Goal: Information Seeking & Learning: Learn about a topic

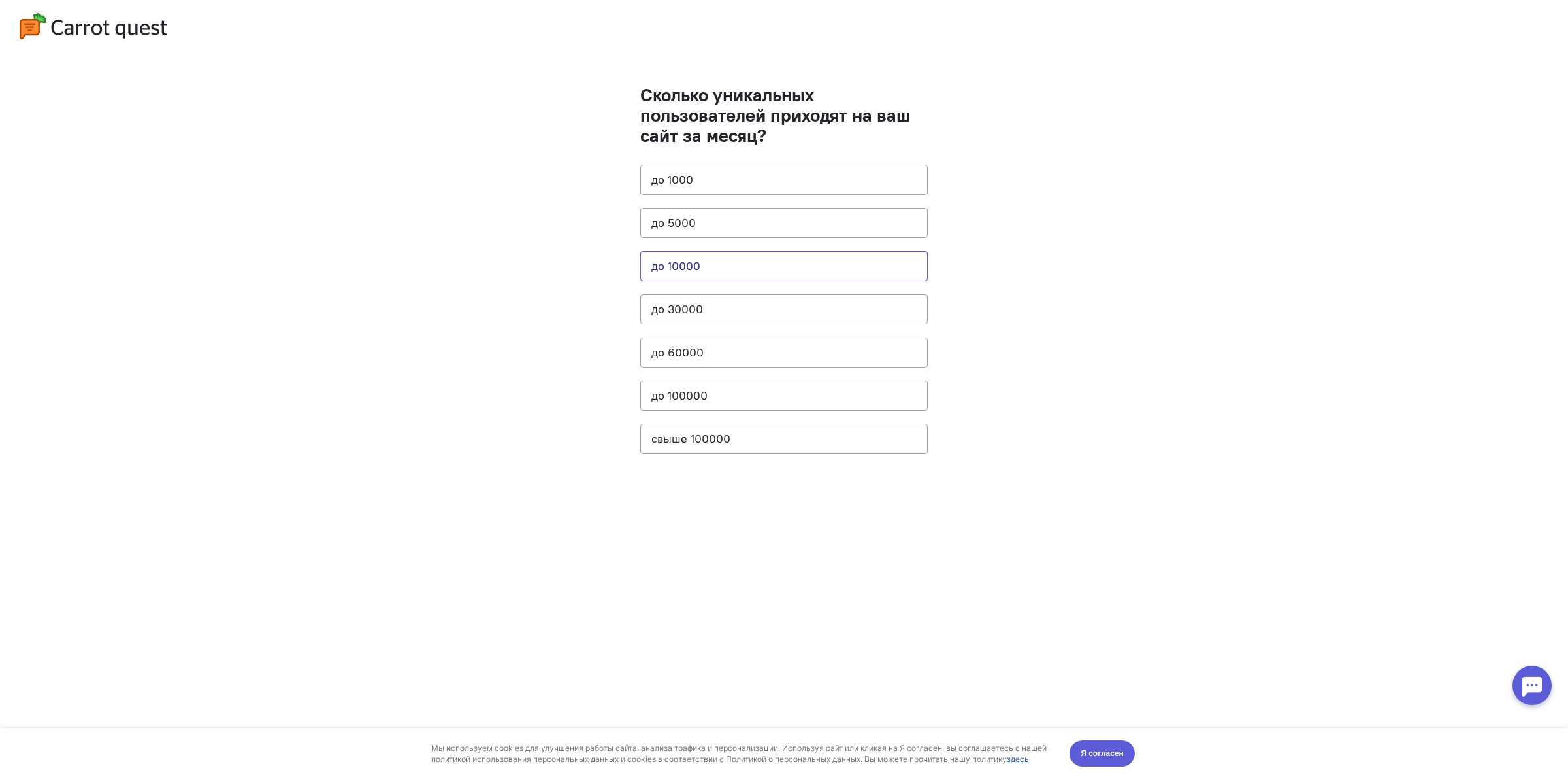
click at [828, 270] on button "до 10000" at bounding box center [784, 266] width 288 height 30
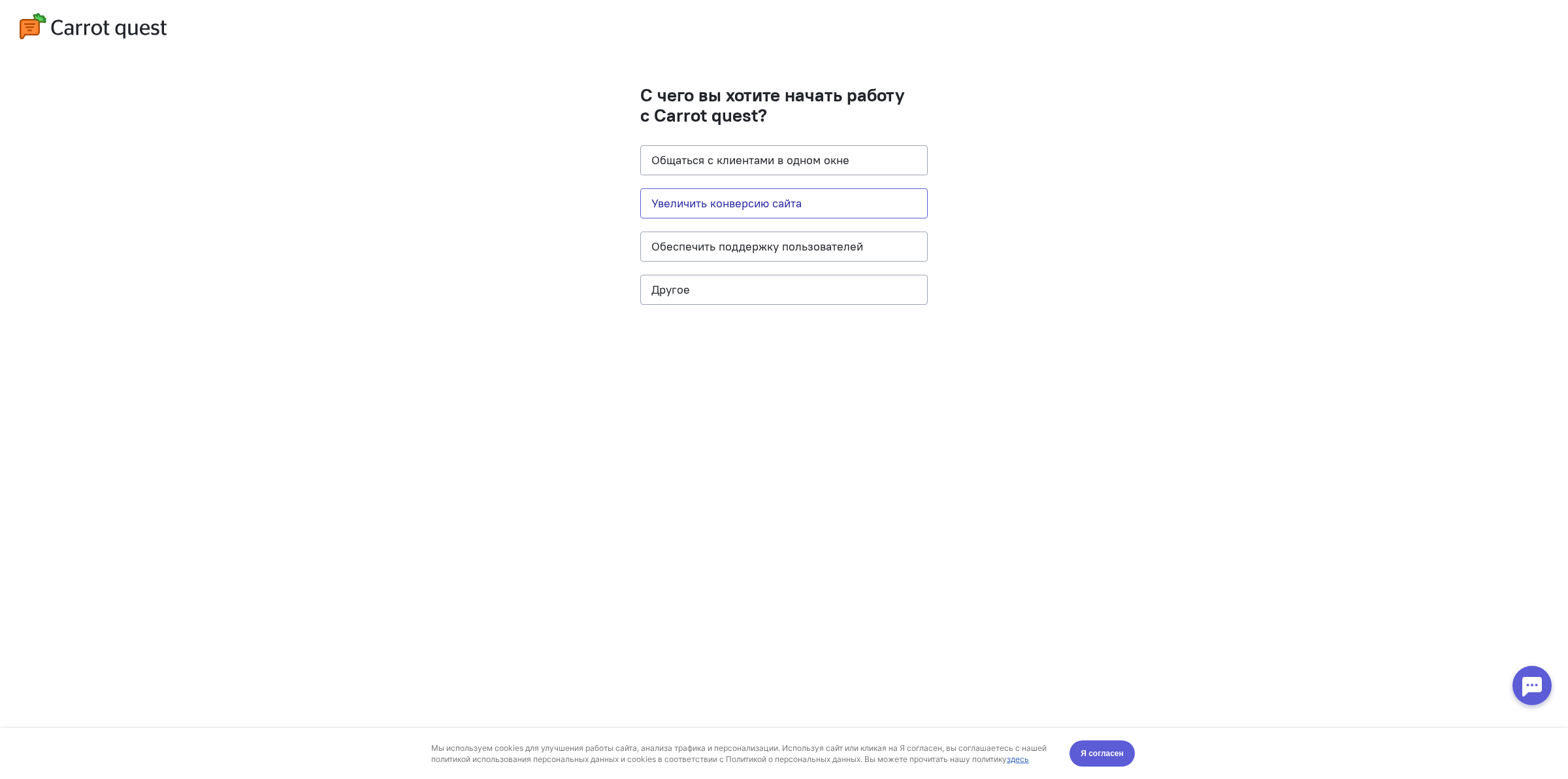
click at [838, 199] on button "Увеличить конверсию сайта" at bounding box center [784, 203] width 288 height 30
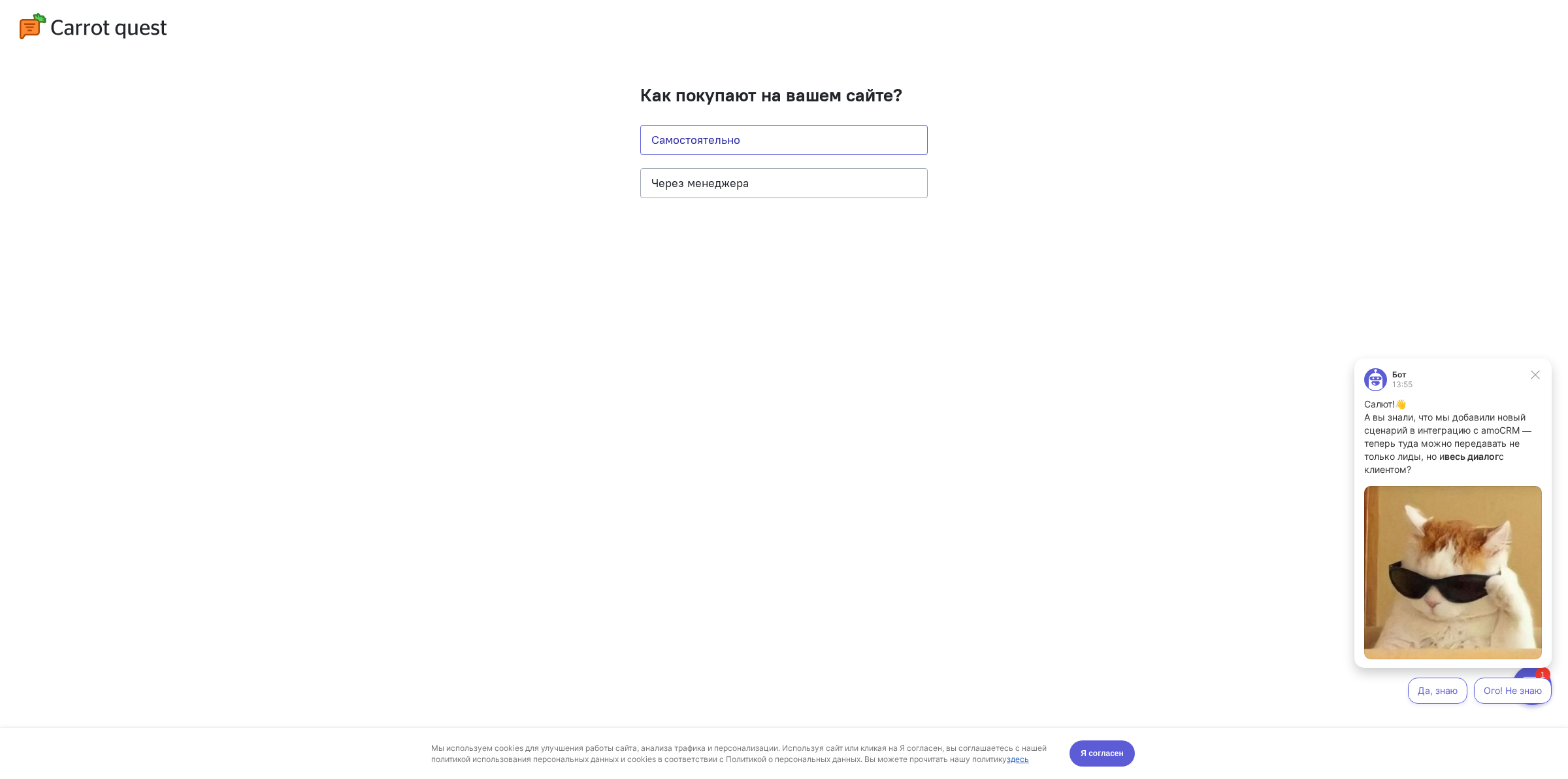
click at [857, 149] on button "Самостоятельно" at bounding box center [784, 140] width 288 height 30
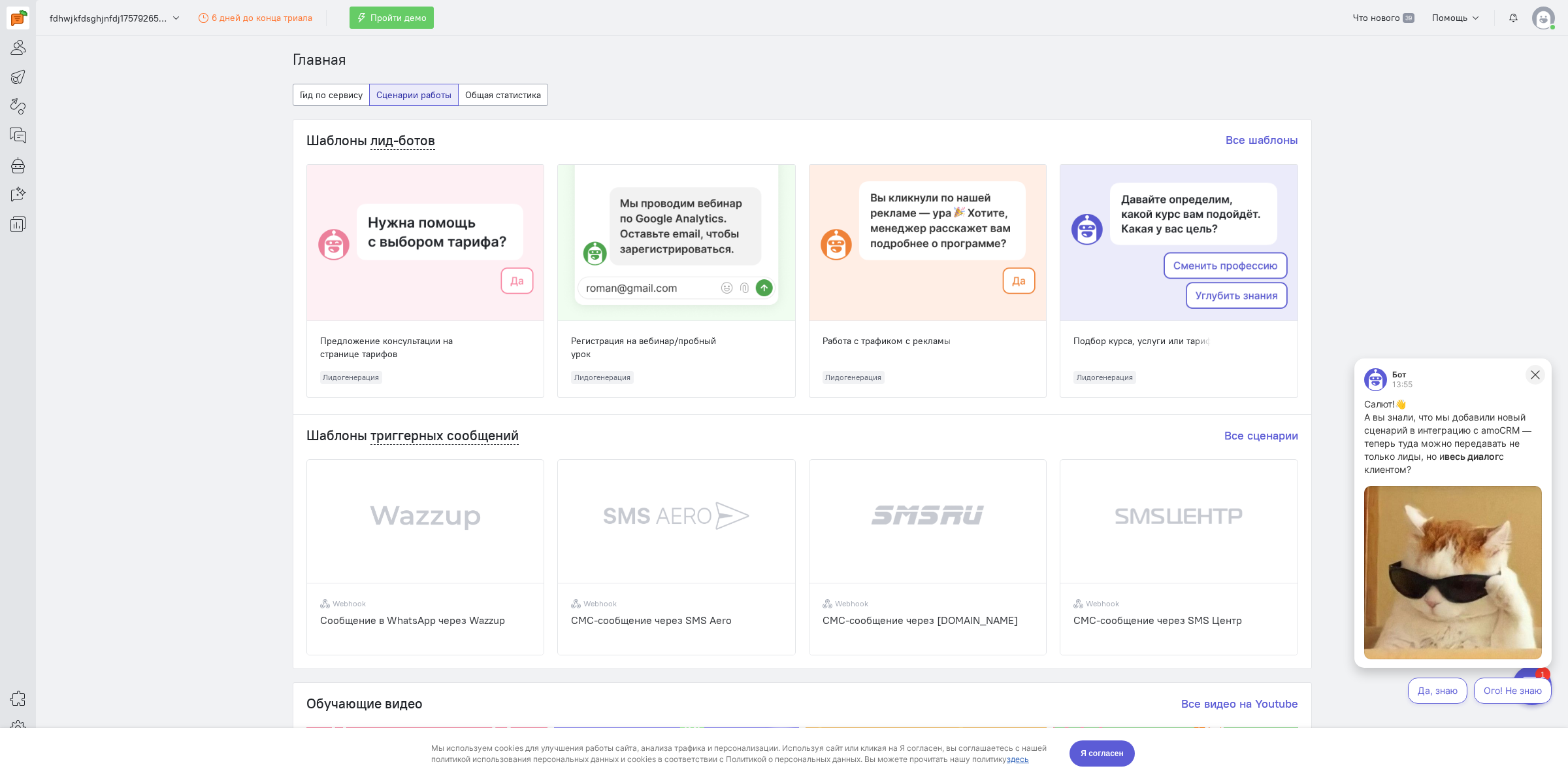
click at [1532, 376] on icon at bounding box center [1535, 374] width 12 height 12
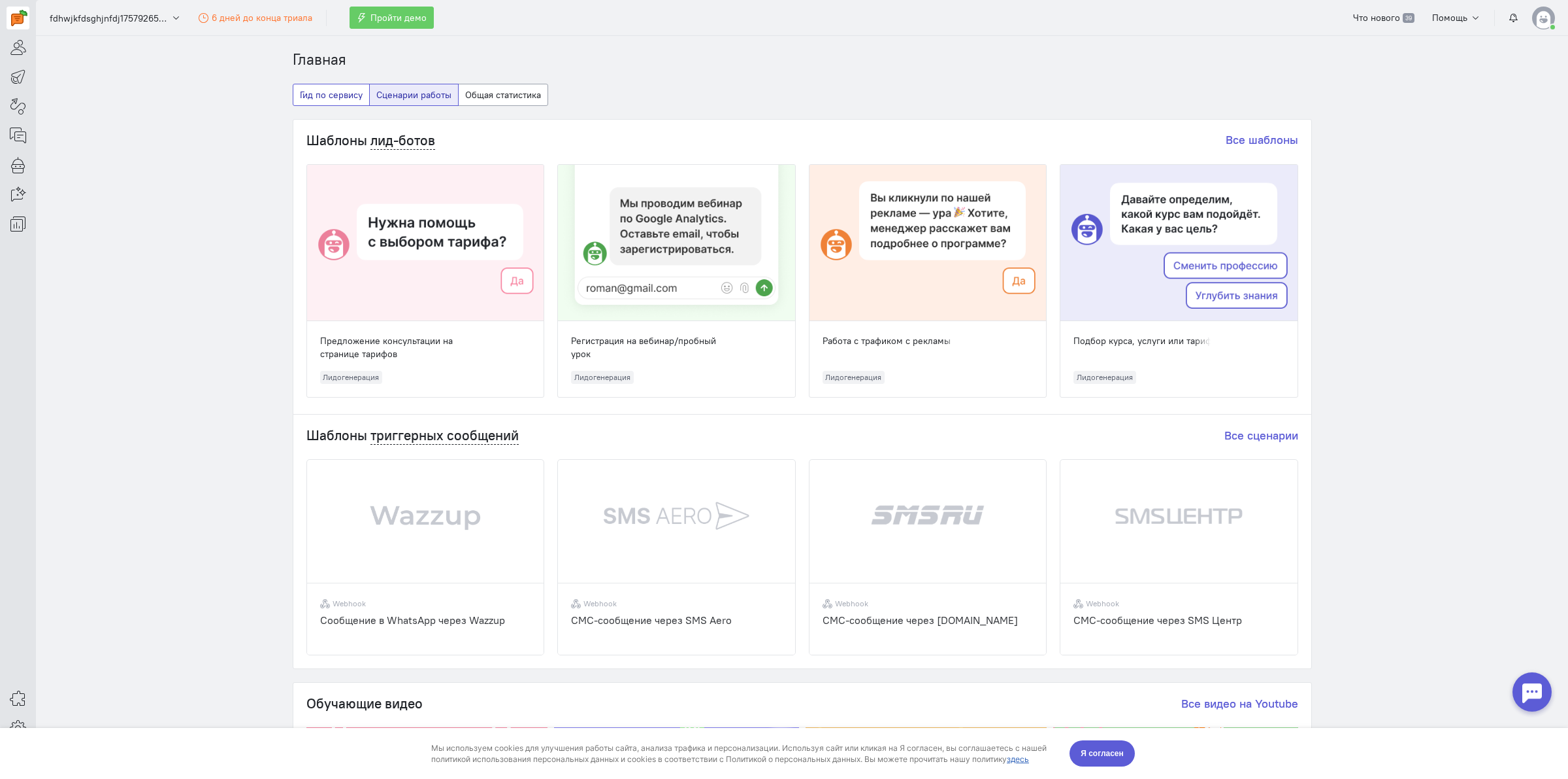
click at [322, 88] on button "Гид по сервису" at bounding box center [332, 94] width 77 height 22
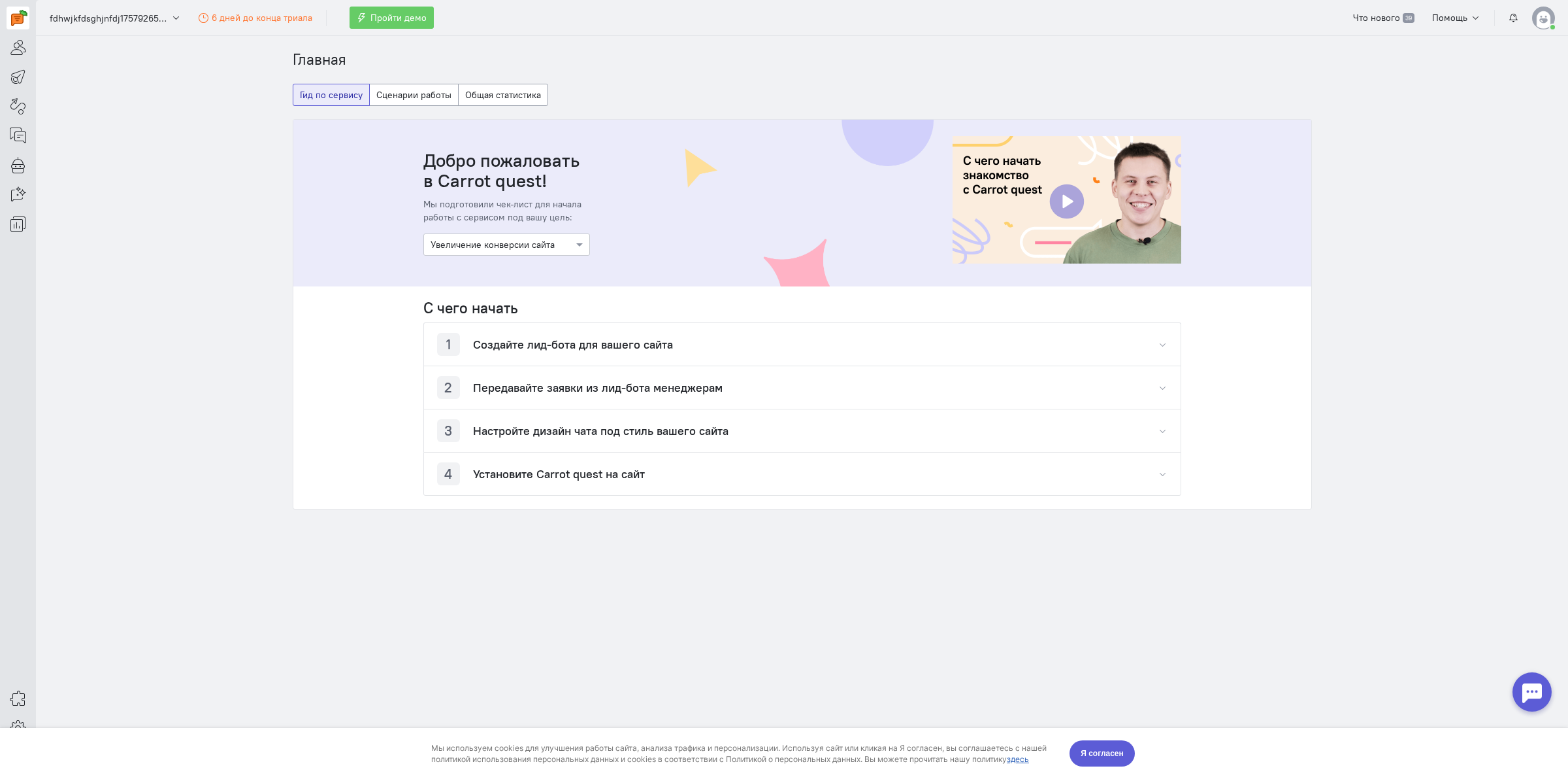
click at [1340, 216] on section "Главная Гид по сервису Сценарии работы Общая статистика Добро пожаловать в Carr…" at bounding box center [802, 407] width 1532 height 743
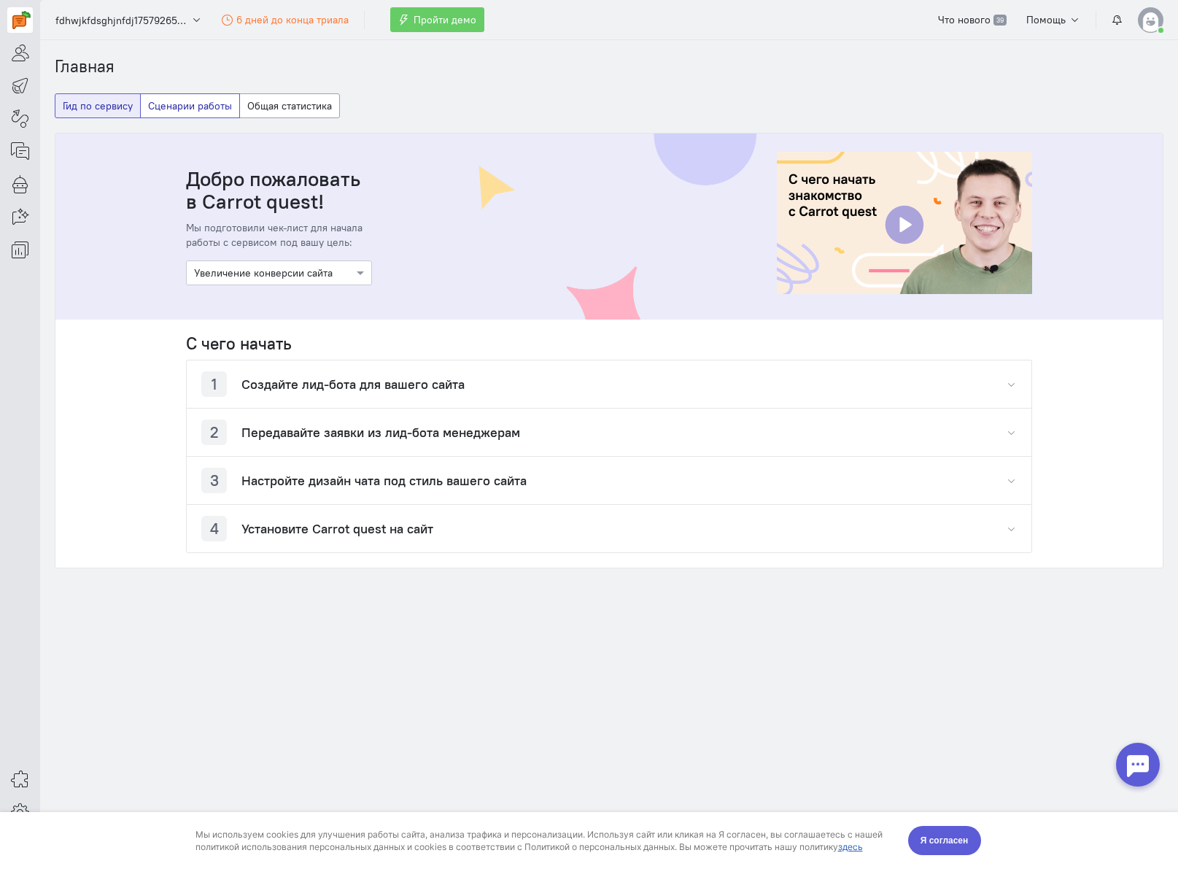
click at [228, 111] on button "Сценарии работы" at bounding box center [190, 105] width 100 height 25
